Goal: Navigation & Orientation: Go to known website

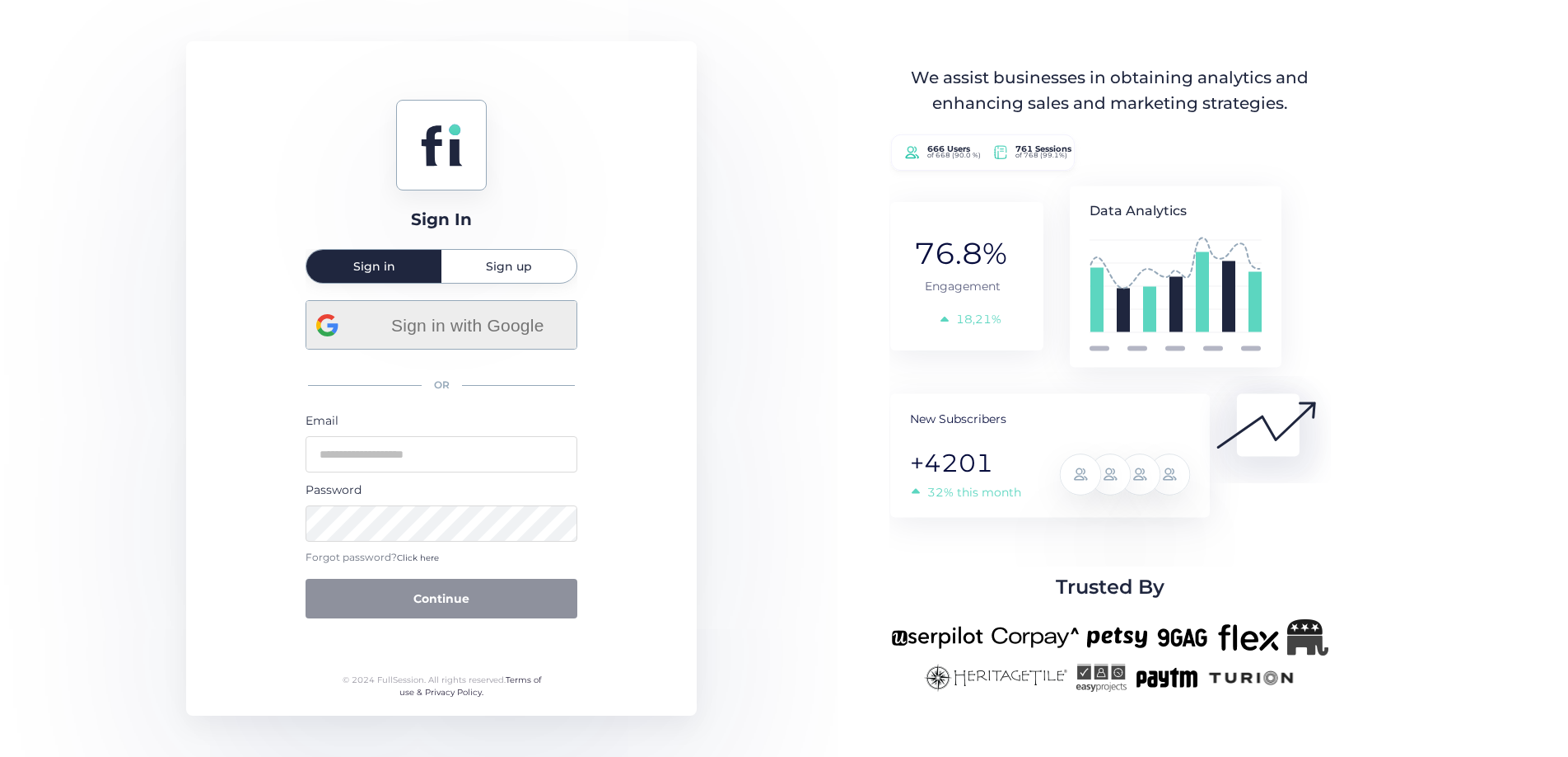
drag, startPoint x: 476, startPoint y: 332, endPoint x: 514, endPoint y: 326, distance: 38.5
click at [476, 332] on span "Sign in with Google" at bounding box center [467, 325] width 199 height 27
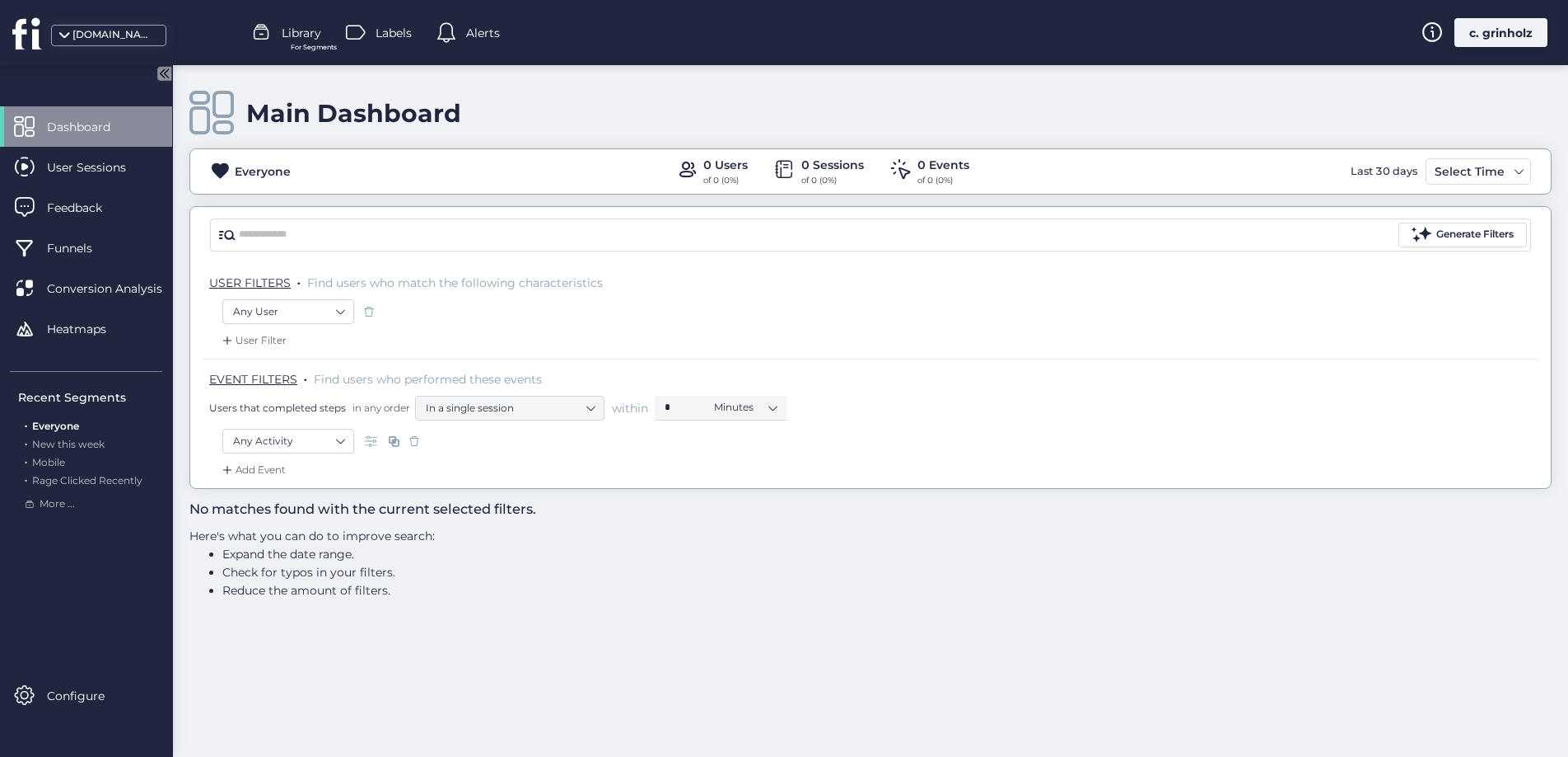
click at [104, 16] on div "[DOMAIN_NAME]" at bounding box center [118, 32] width 236 height 65
click at [101, 37] on div "[DOMAIN_NAME]" at bounding box center [114, 35] width 82 height 16
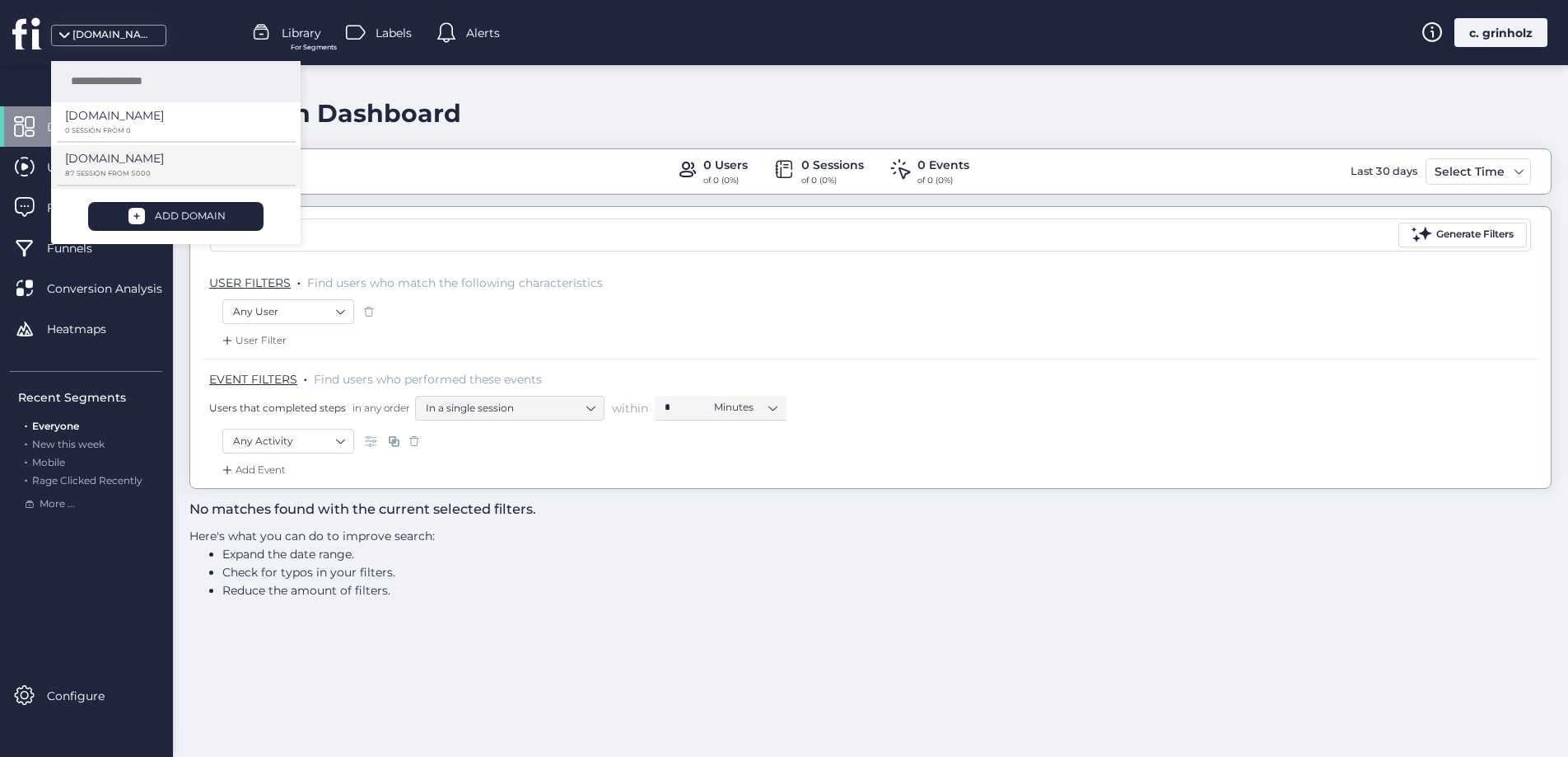
click at [110, 164] on p "[DOMAIN_NAME]" at bounding box center [114, 158] width 99 height 18
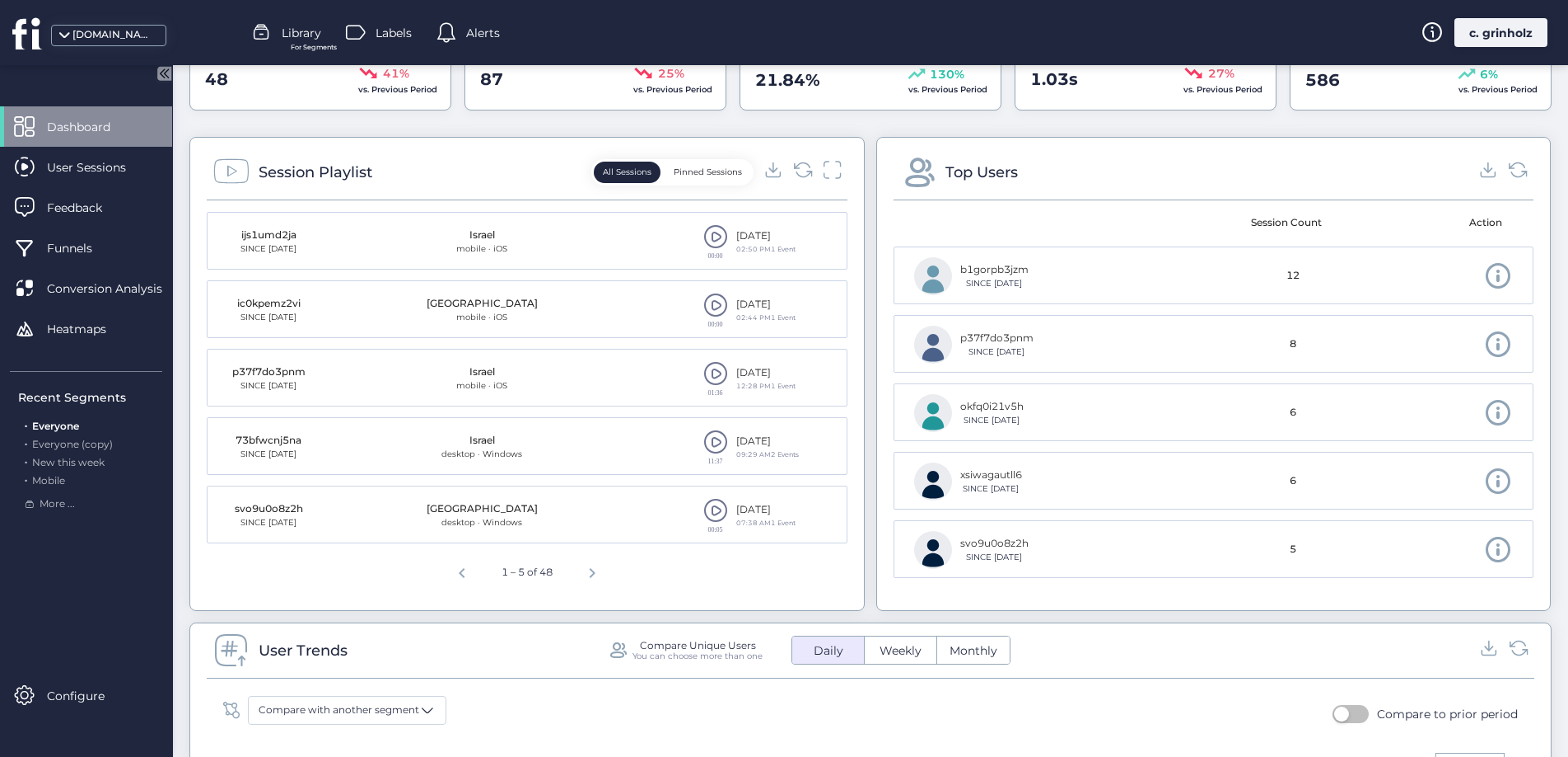
scroll to position [558, 0]
click at [452, 570] on span "Previous page" at bounding box center [463, 568] width 40 height 40
click at [601, 566] on span "Next page" at bounding box center [593, 568] width 40 height 40
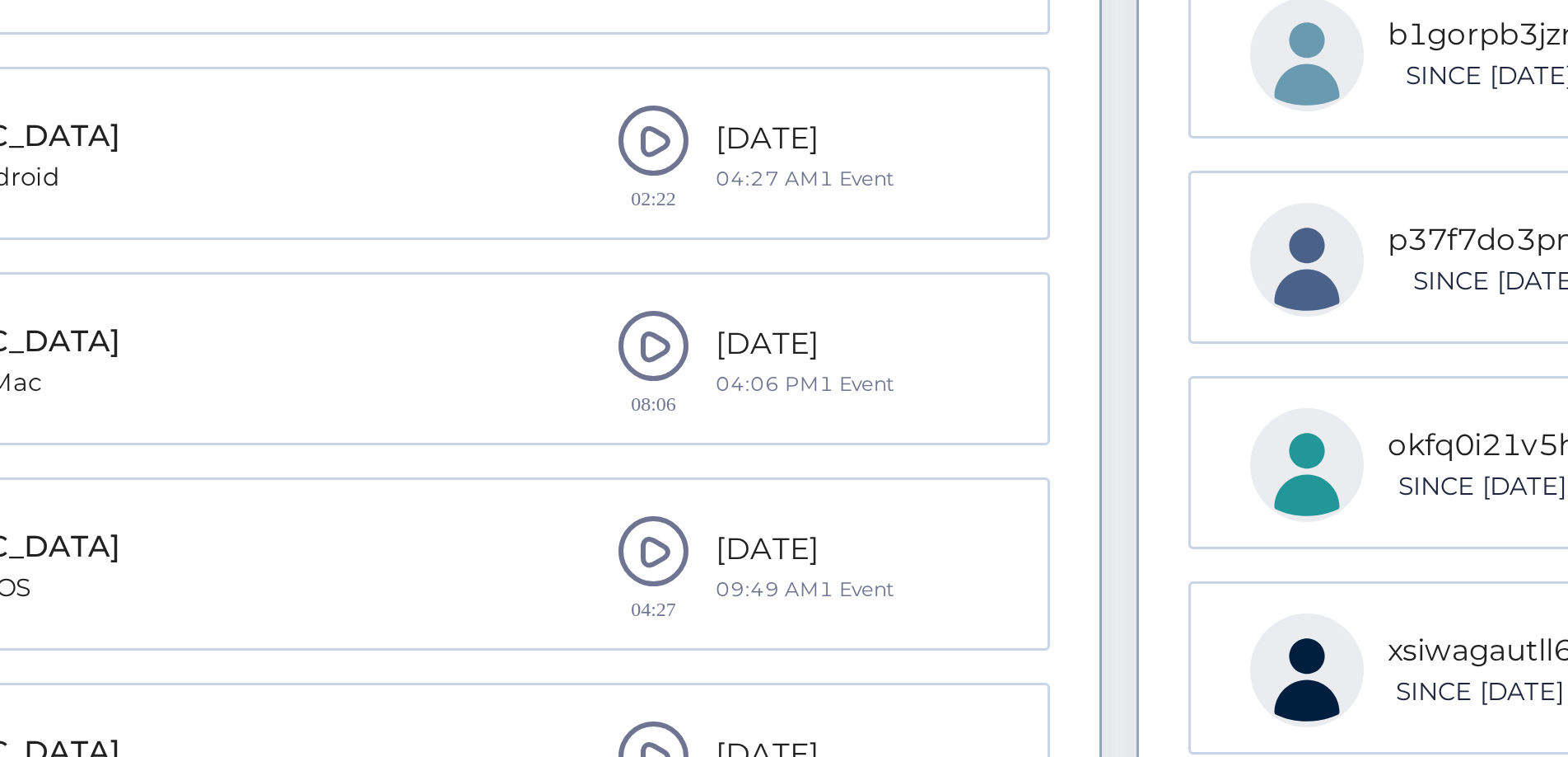
scroll to position [487, 0]
